Goal: Information Seeking & Learning: Learn about a topic

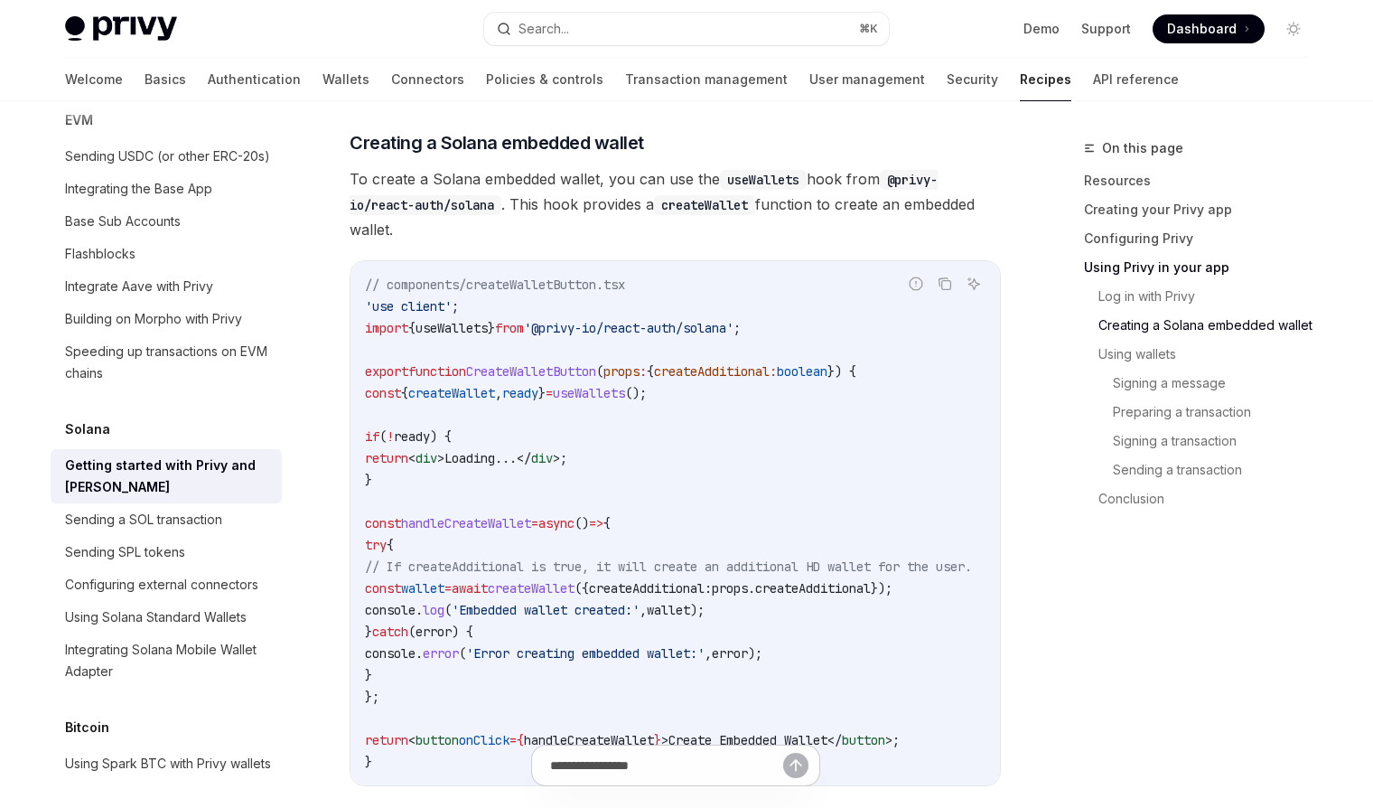
scroll to position [2401, 0]
